Goal: Information Seeking & Learning: Find specific fact

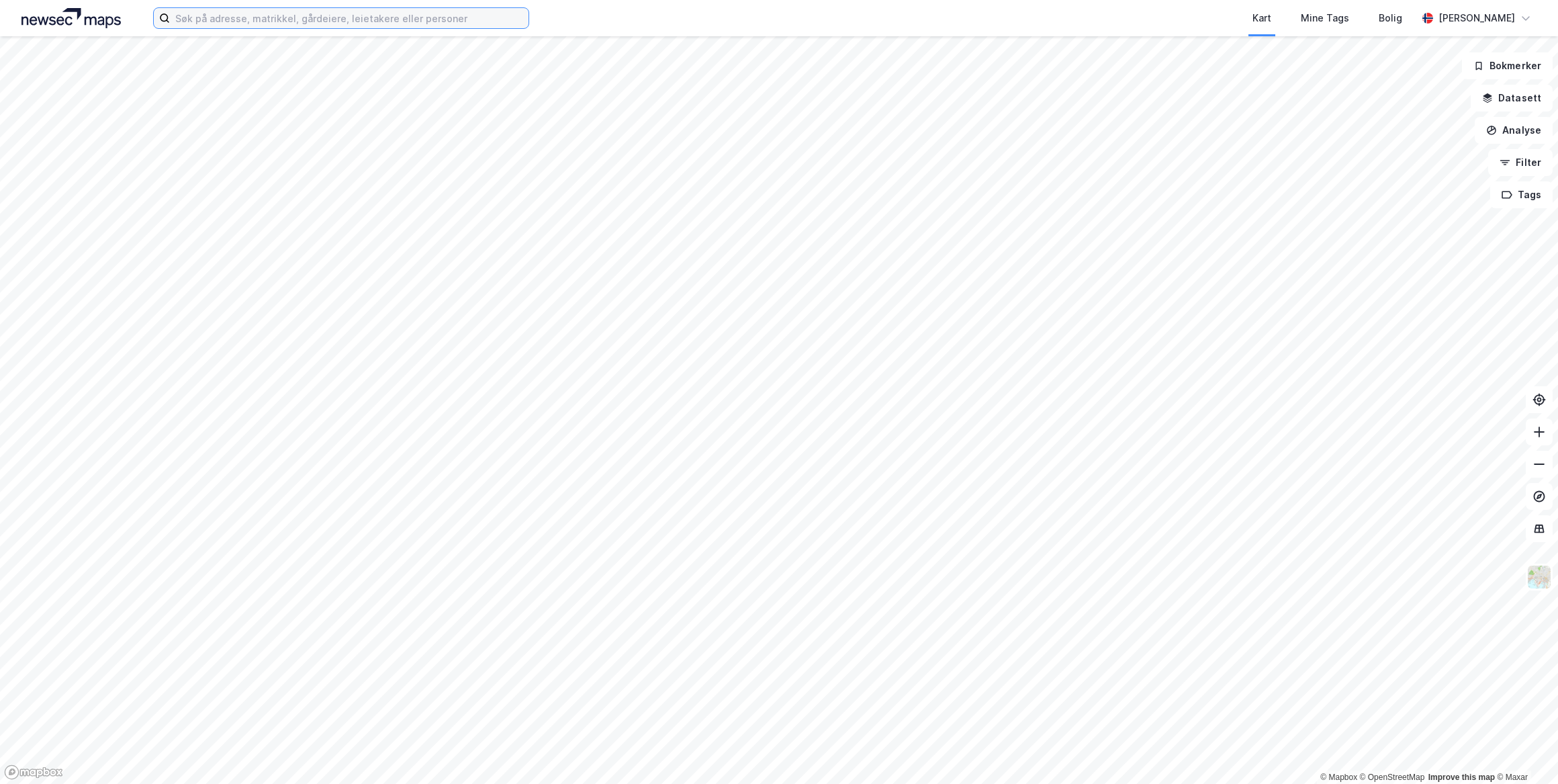
click at [239, 19] on input at bounding box center [349, 18] width 358 height 20
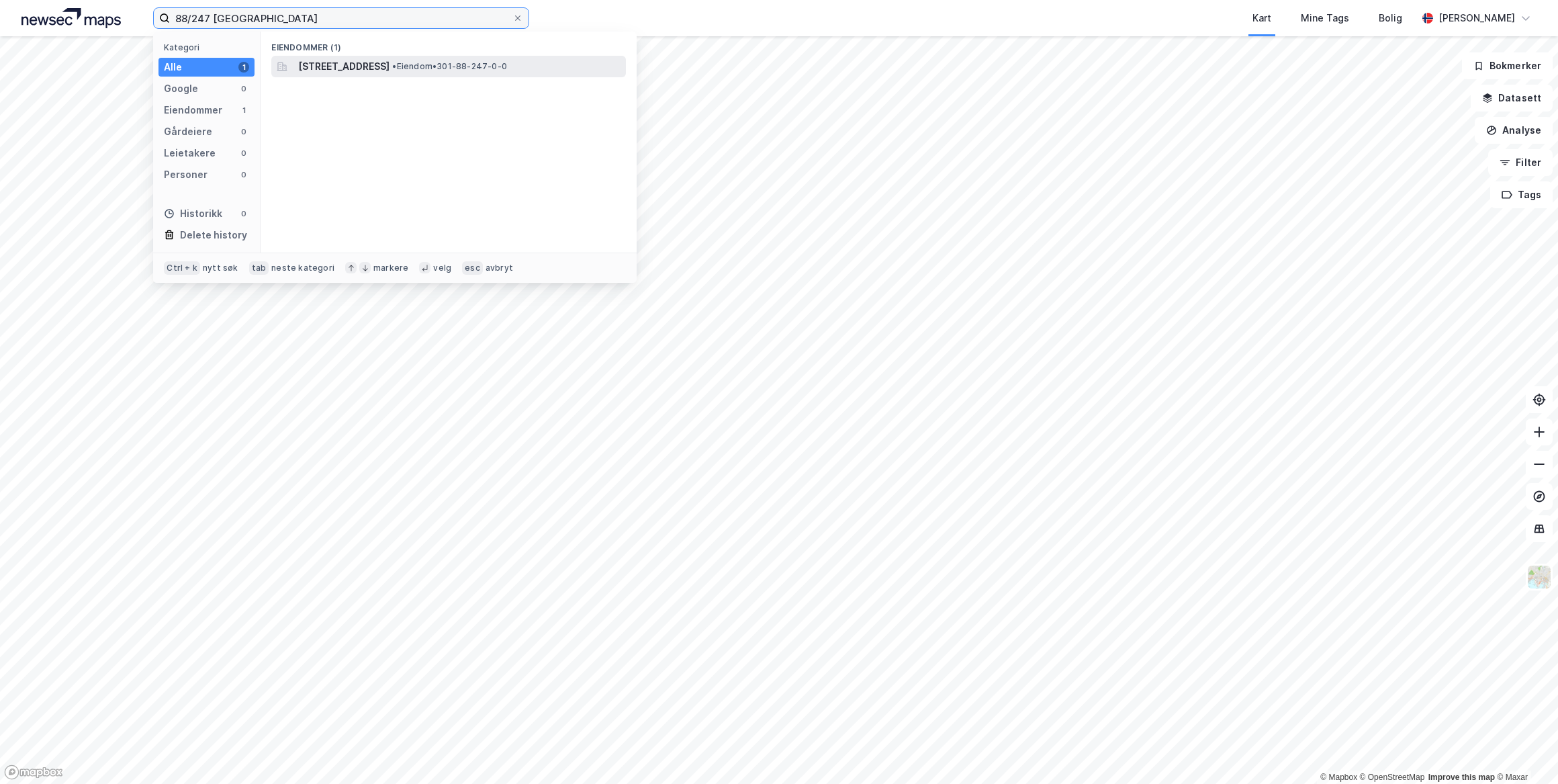
type input "88/247 [GEOGRAPHIC_DATA]"
click at [335, 72] on span "[STREET_ADDRESS]" at bounding box center [344, 66] width 91 height 16
